Goal: Information Seeking & Learning: Learn about a topic

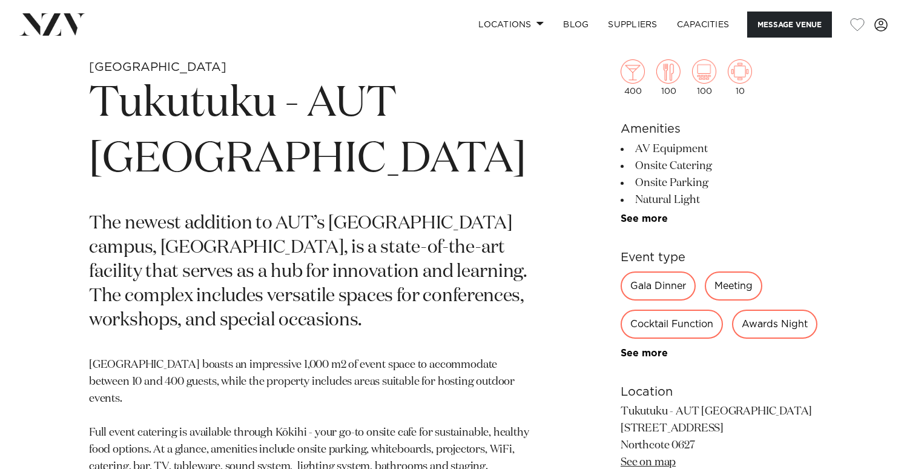
scroll to position [484, 0]
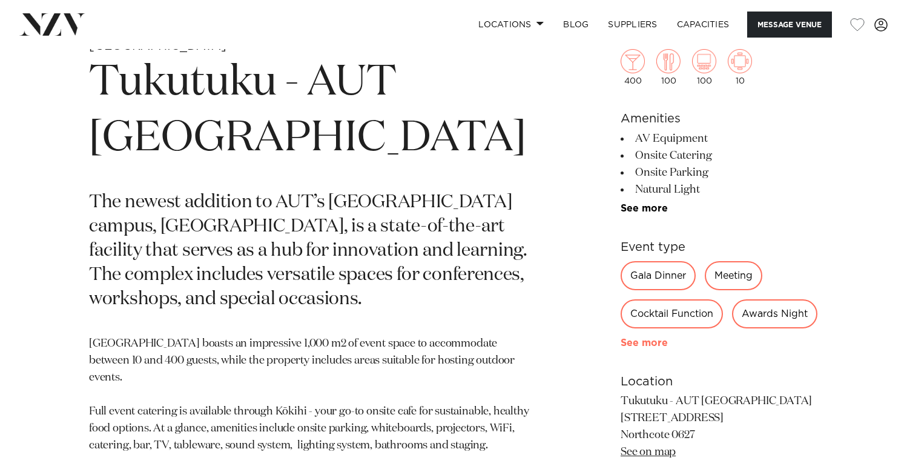
click at [648, 348] on link "See more" at bounding box center [668, 343] width 94 height 10
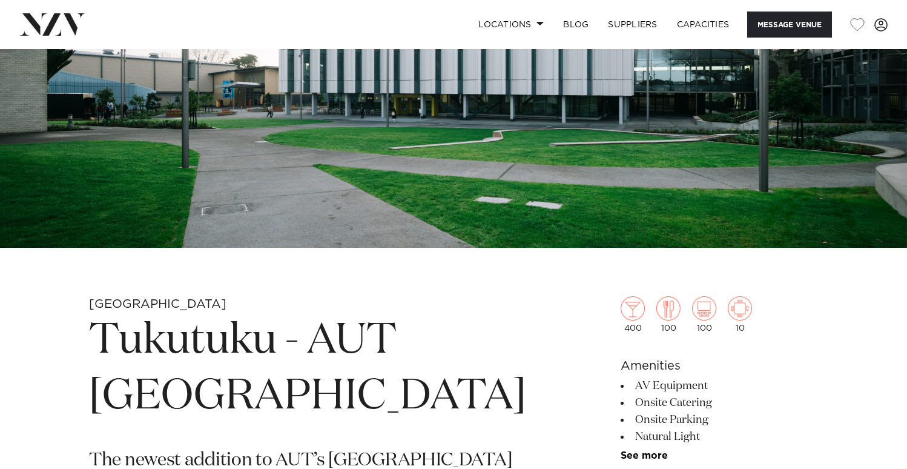
scroll to position [363, 0]
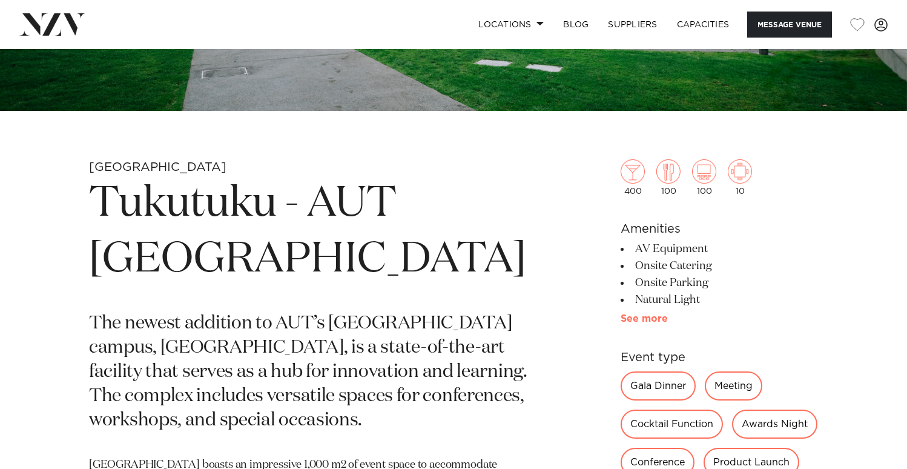
click at [637, 318] on link "See more" at bounding box center [668, 319] width 94 height 10
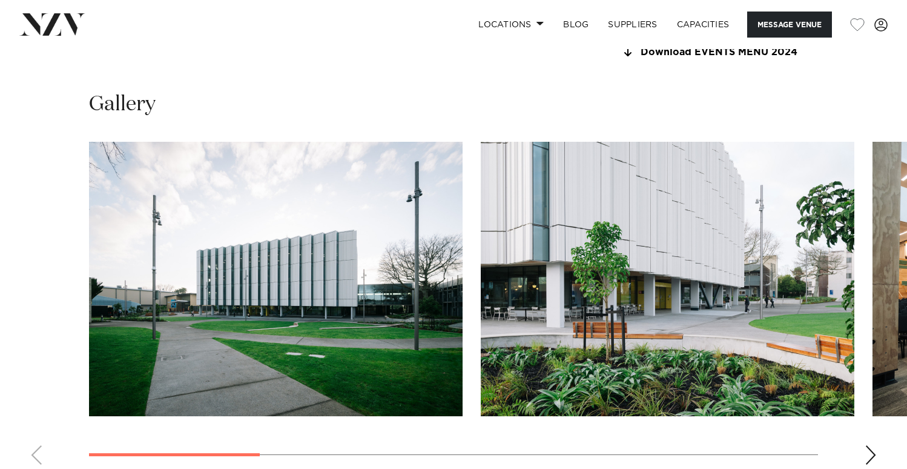
scroll to position [1453, 0]
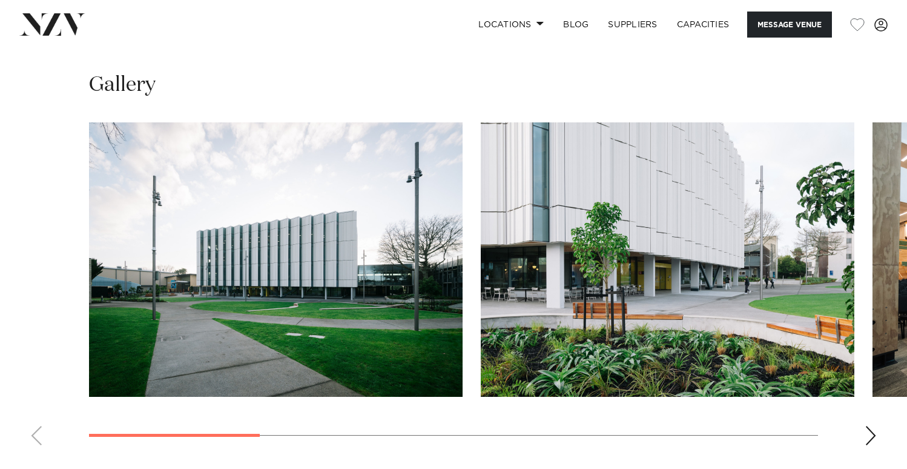
click at [859, 438] on swiper-container at bounding box center [453, 288] width 907 height 332
click at [867, 435] on div "Next slide" at bounding box center [871, 435] width 12 height 19
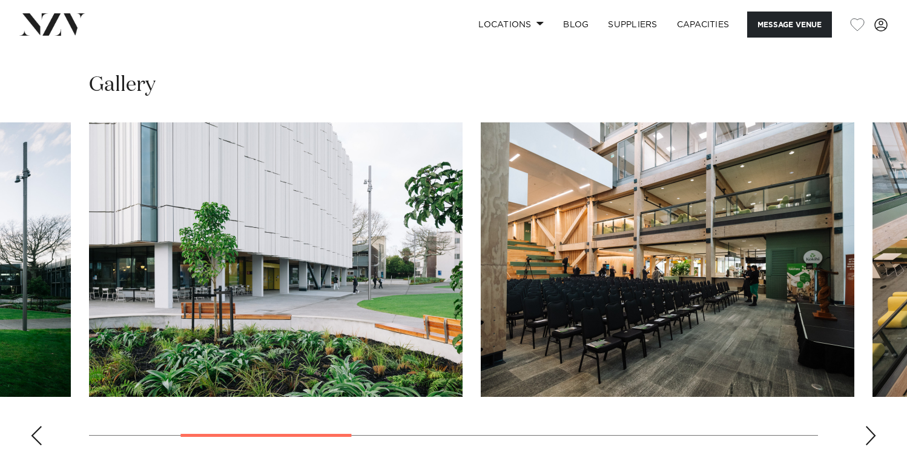
click at [873, 438] on div "Next slide" at bounding box center [871, 435] width 12 height 19
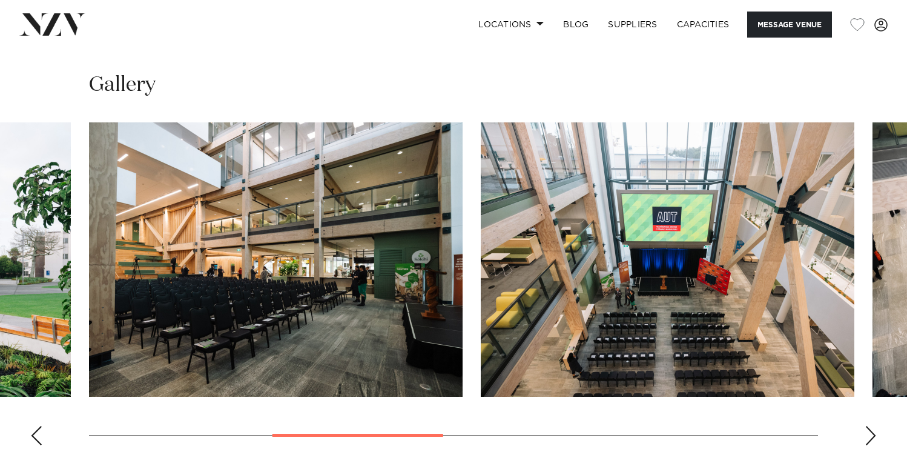
click at [873, 438] on div "Next slide" at bounding box center [871, 435] width 12 height 19
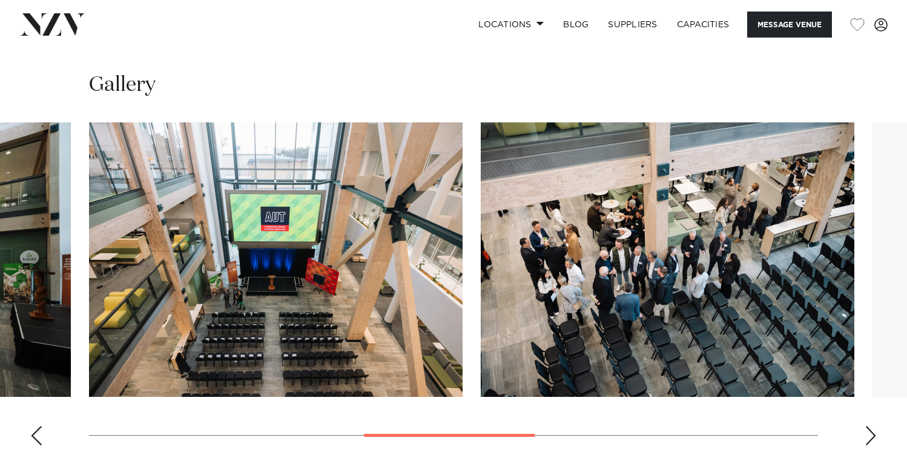
click at [873, 438] on div "Next slide" at bounding box center [871, 435] width 12 height 19
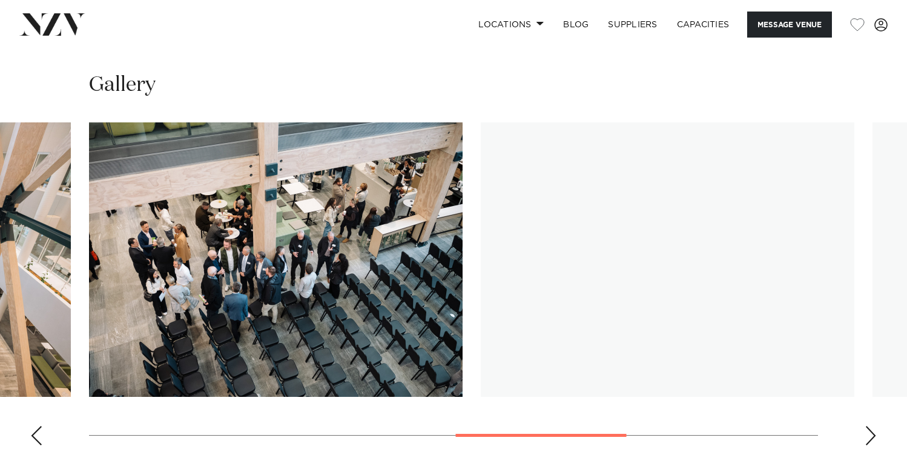
click at [873, 438] on div "Next slide" at bounding box center [871, 435] width 12 height 19
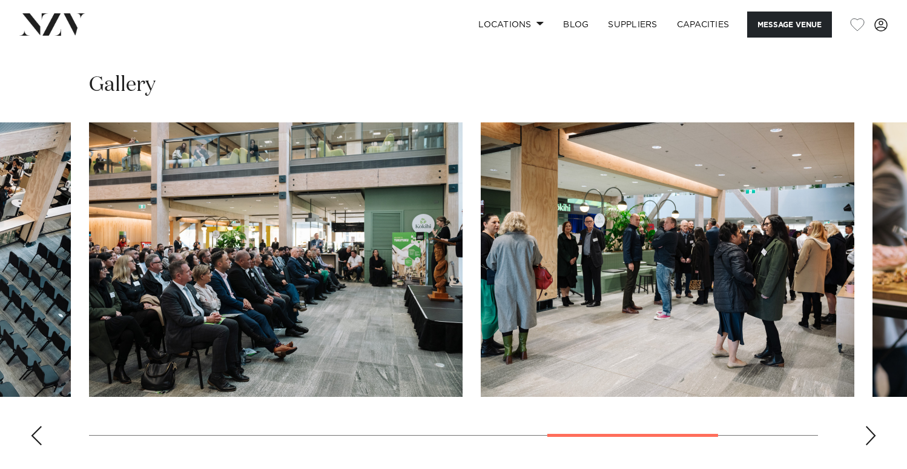
click at [868, 438] on div "Next slide" at bounding box center [871, 435] width 12 height 19
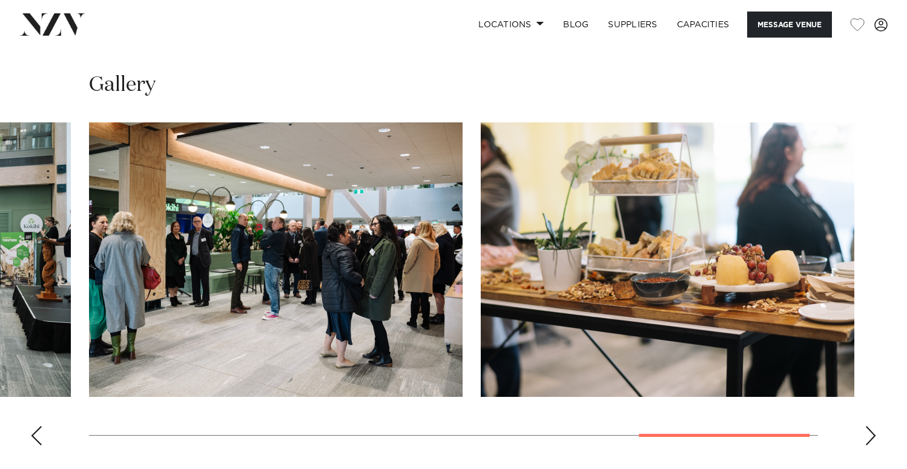
click at [25, 429] on swiper-container at bounding box center [453, 288] width 907 height 332
click at [39, 439] on div "Previous slide" at bounding box center [36, 435] width 12 height 19
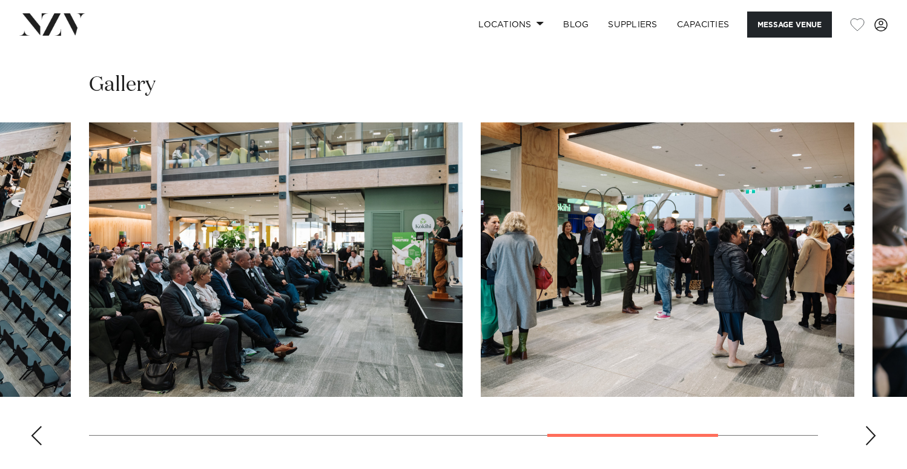
click at [39, 439] on div "Previous slide" at bounding box center [36, 435] width 12 height 19
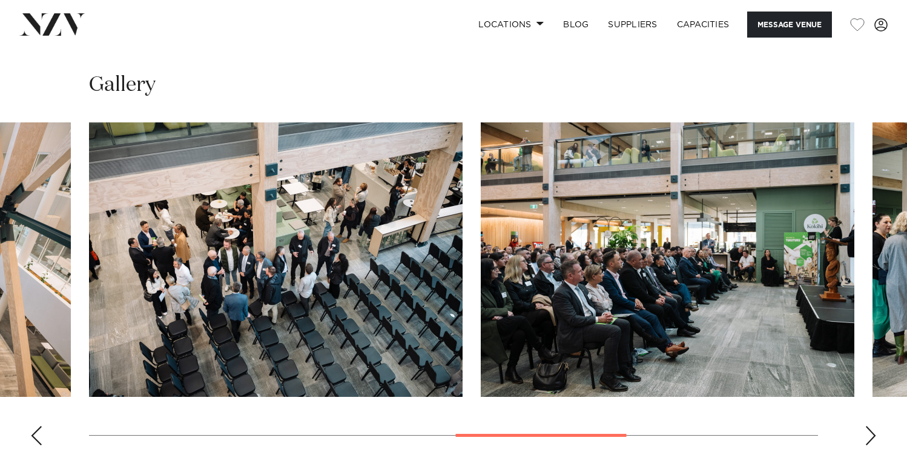
click at [39, 439] on div "Previous slide" at bounding box center [36, 435] width 12 height 19
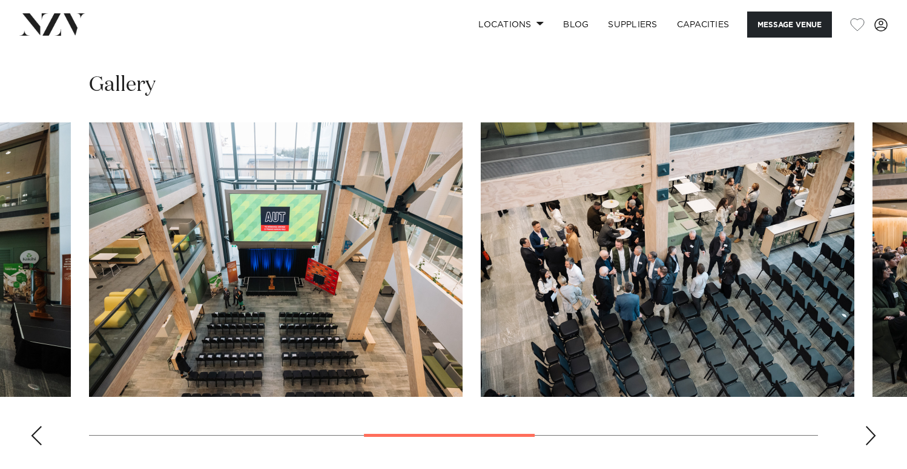
click at [39, 439] on div "Previous slide" at bounding box center [36, 435] width 12 height 19
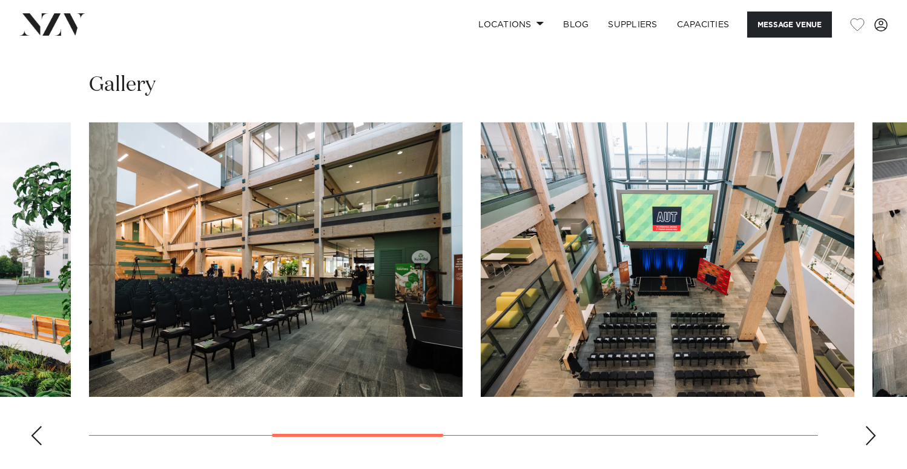
click at [39, 439] on div "Previous slide" at bounding box center [36, 435] width 12 height 19
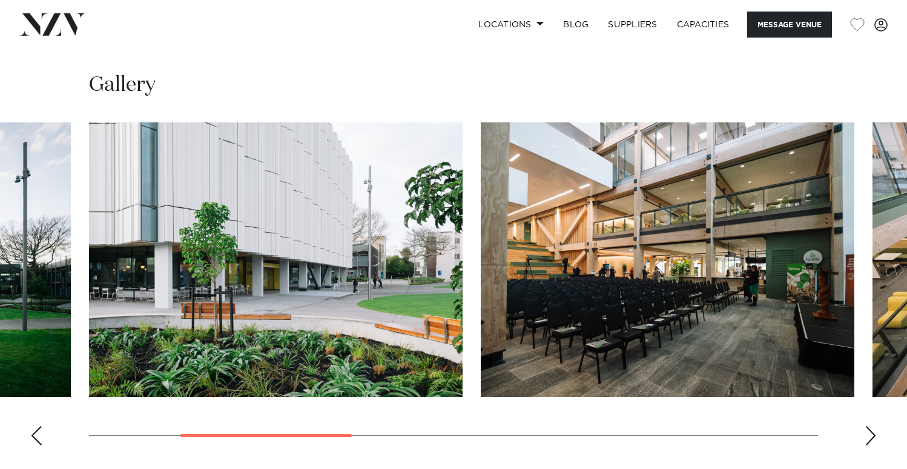
click at [39, 439] on div "Previous slide" at bounding box center [36, 435] width 12 height 19
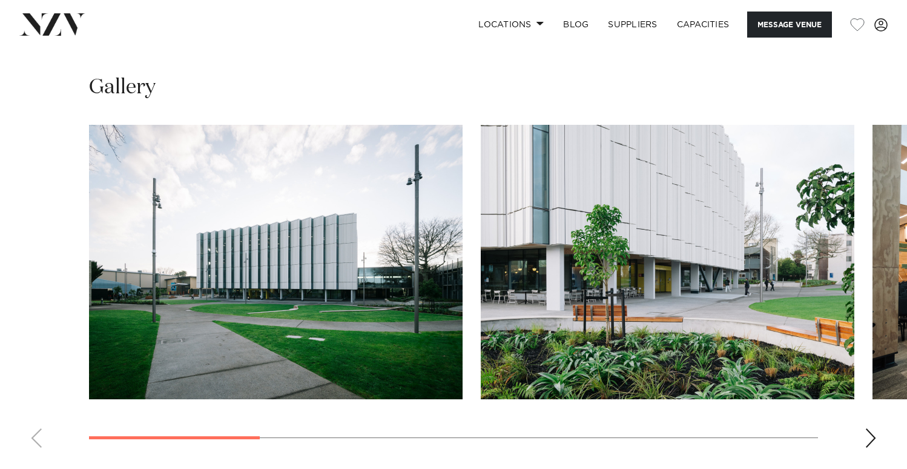
scroll to position [1514, 0]
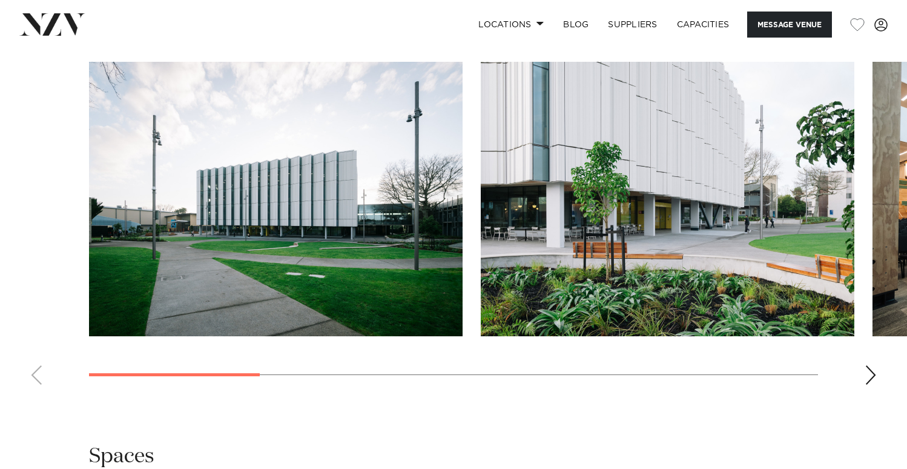
click at [863, 373] on swiper-container at bounding box center [453, 228] width 907 height 332
click at [866, 374] on div "Next slide" at bounding box center [871, 374] width 12 height 19
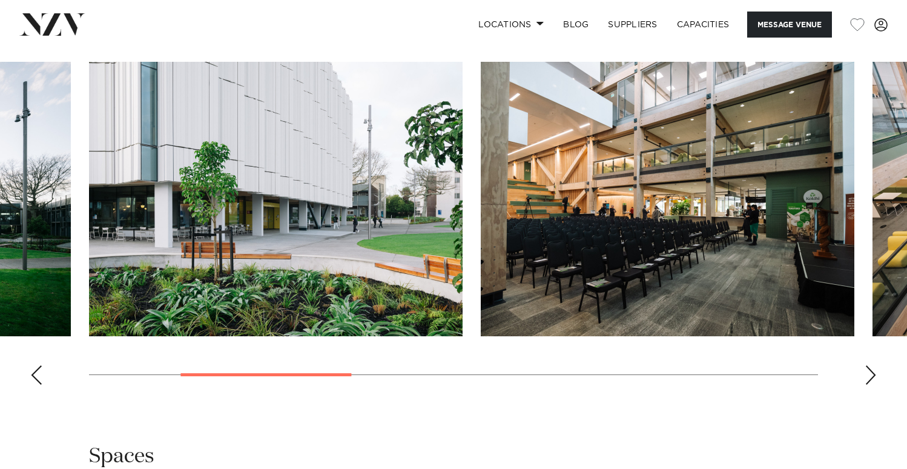
click at [872, 377] on div "Next slide" at bounding box center [871, 374] width 12 height 19
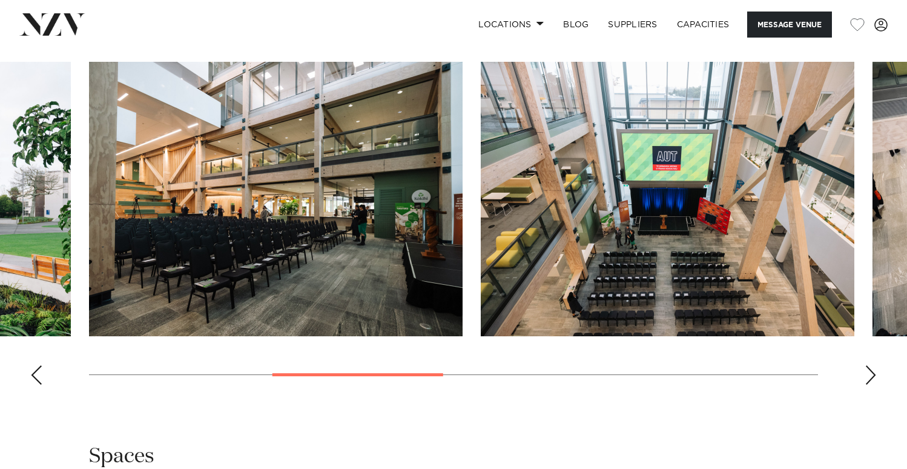
click at [855, 374] on swiper-container at bounding box center [453, 228] width 907 height 332
click at [865, 377] on div "Next slide" at bounding box center [871, 374] width 12 height 19
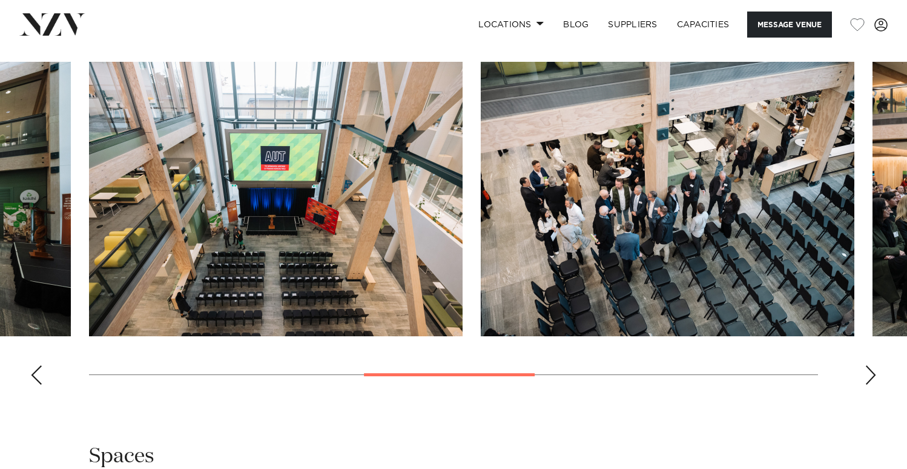
click at [862, 374] on swiper-container at bounding box center [453, 228] width 907 height 332
click at [866, 375] on div "Next slide" at bounding box center [871, 374] width 12 height 19
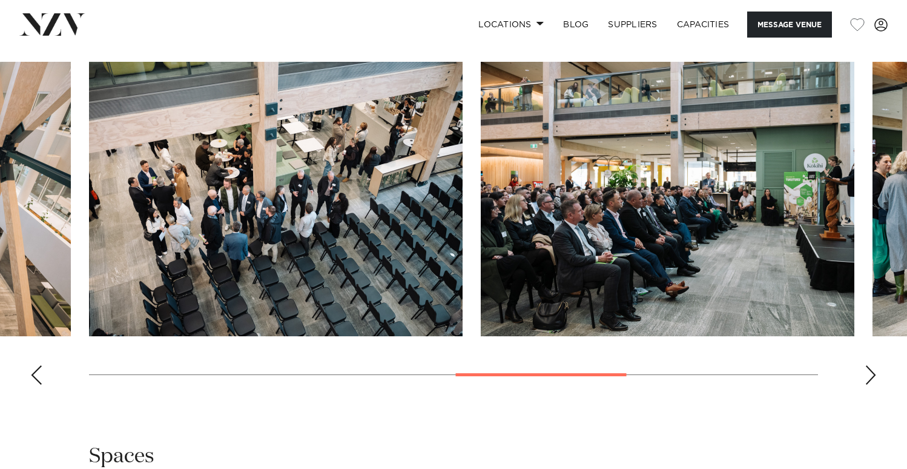
click at [865, 375] on div "Next slide" at bounding box center [871, 374] width 12 height 19
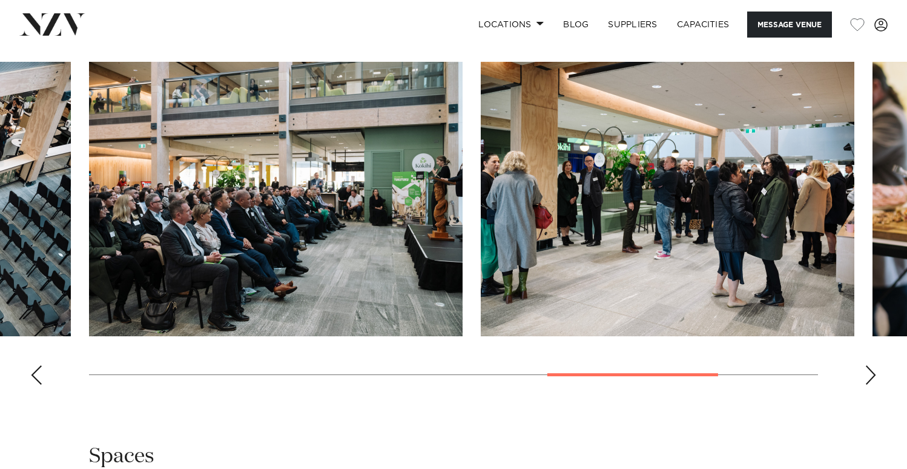
click at [865, 375] on div "Next slide" at bounding box center [871, 374] width 12 height 19
